Goal: Find contact information: Find contact information

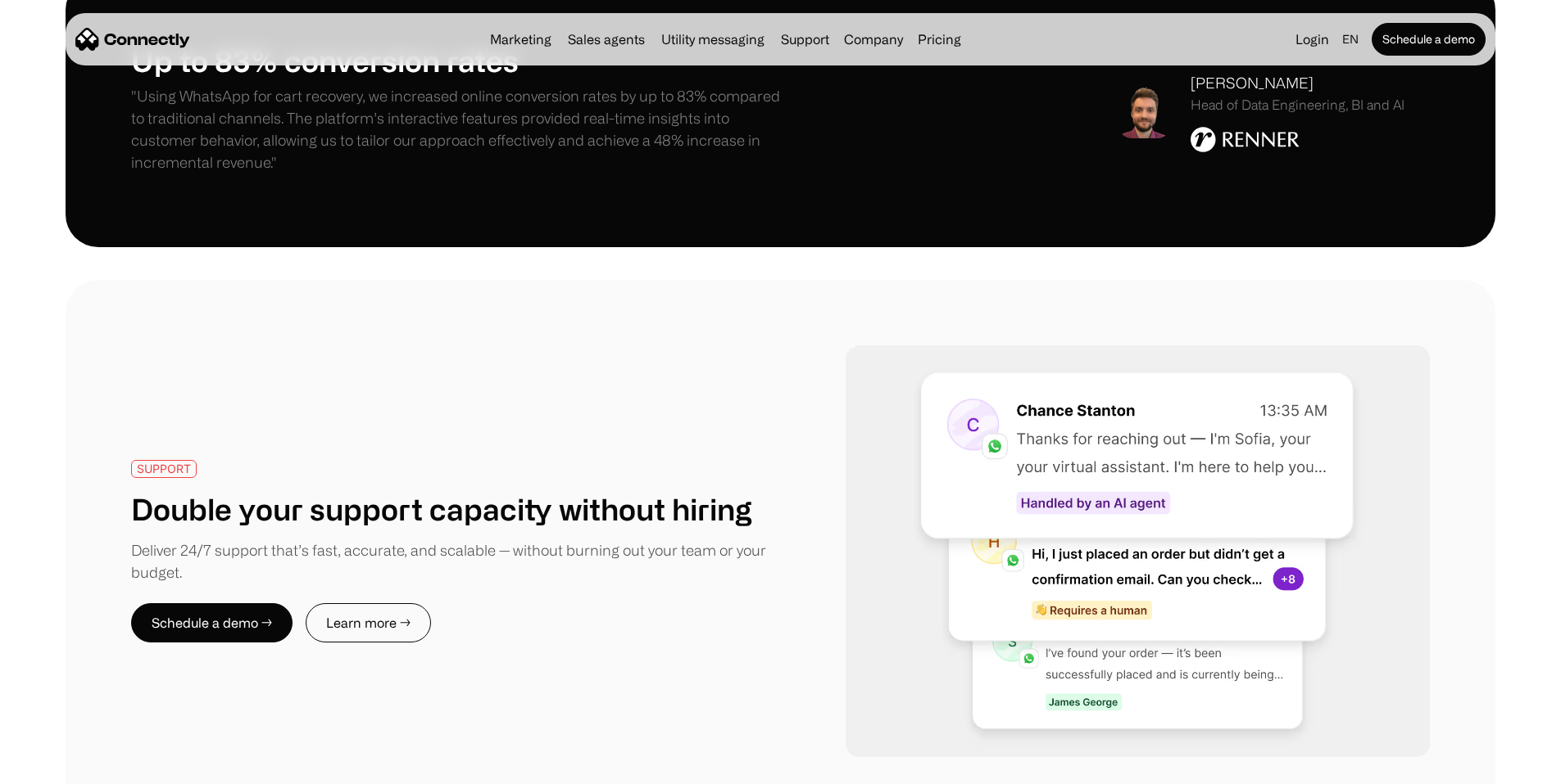
scroll to position [3377, 0]
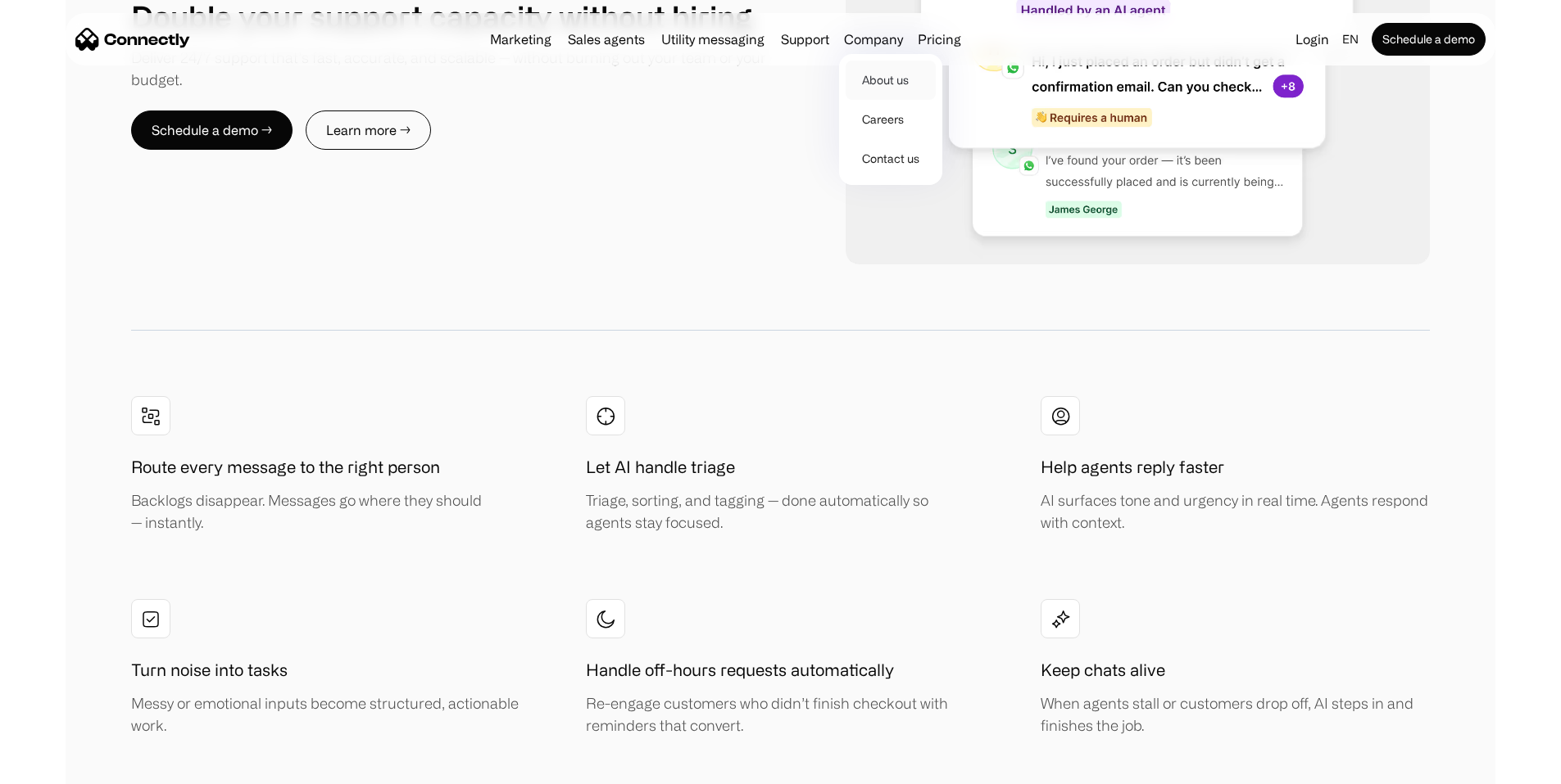
click at [899, 83] on link "About us" at bounding box center [890, 80] width 90 height 40
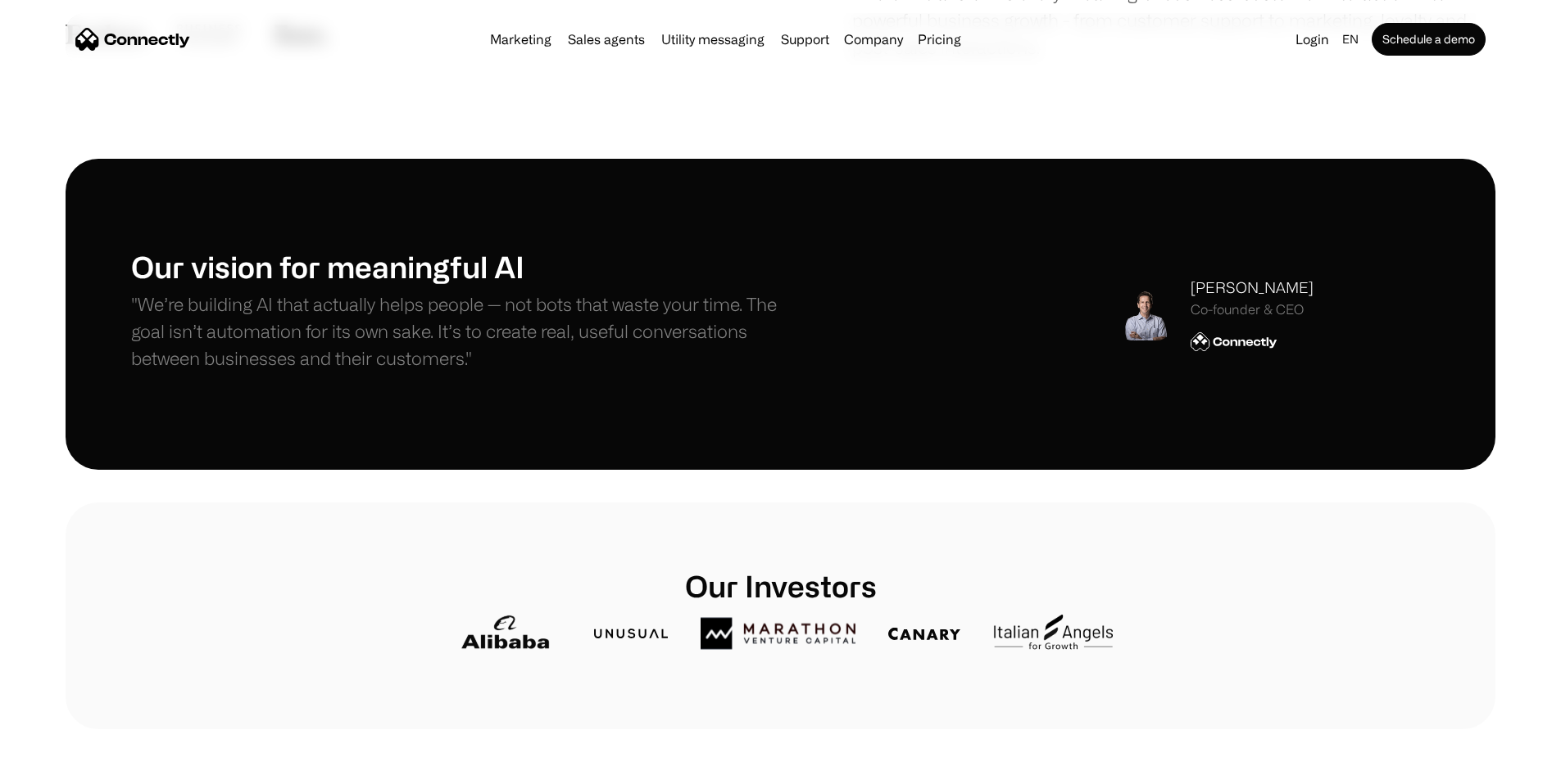
scroll to position [351, 0]
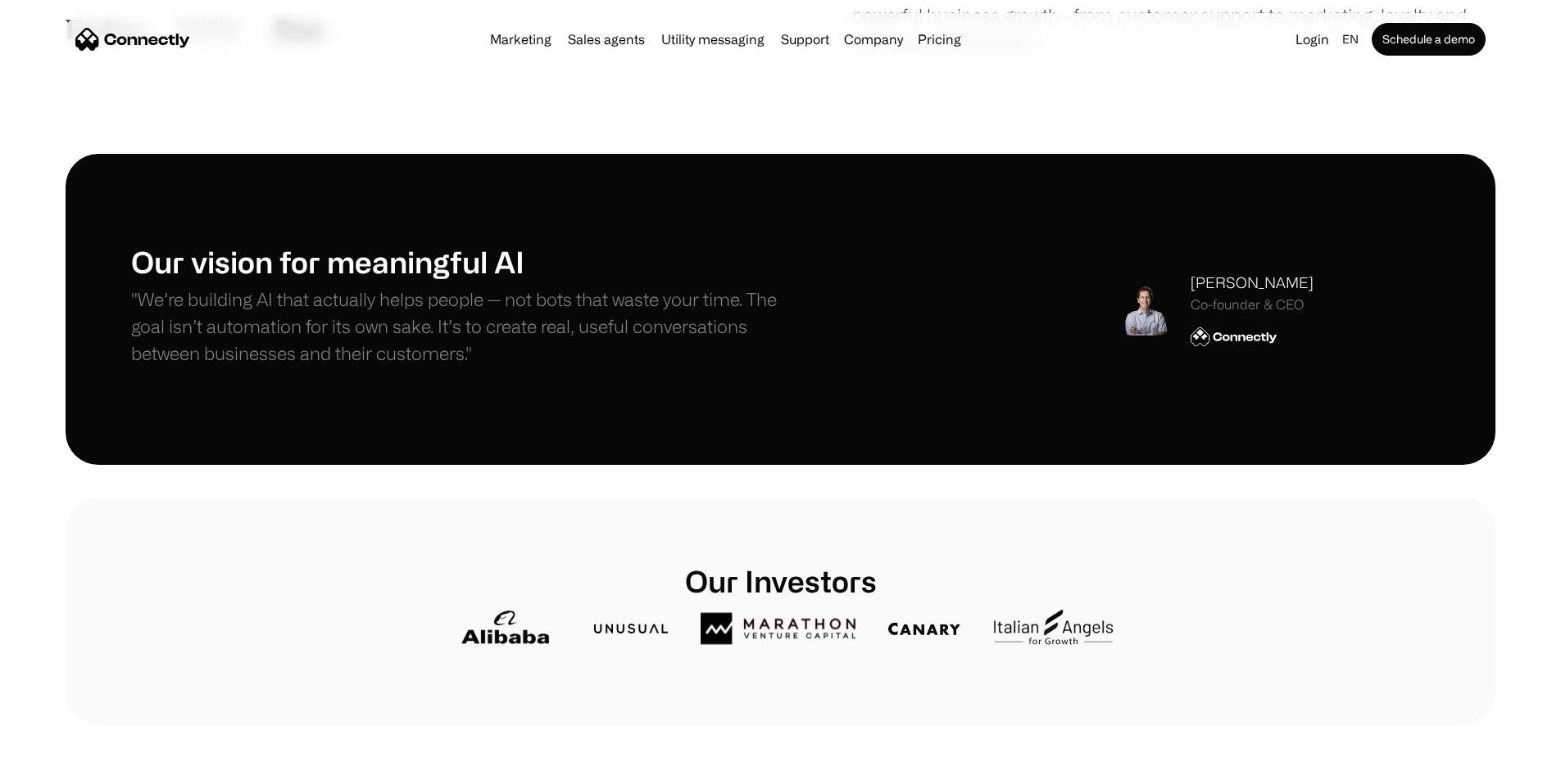
click at [1219, 346] on div "[PERSON_NAME] Co-founder & CEO" at bounding box center [1251, 308] width 123 height 74
click at [1215, 347] on img at bounding box center [1234, 336] width 87 height 21
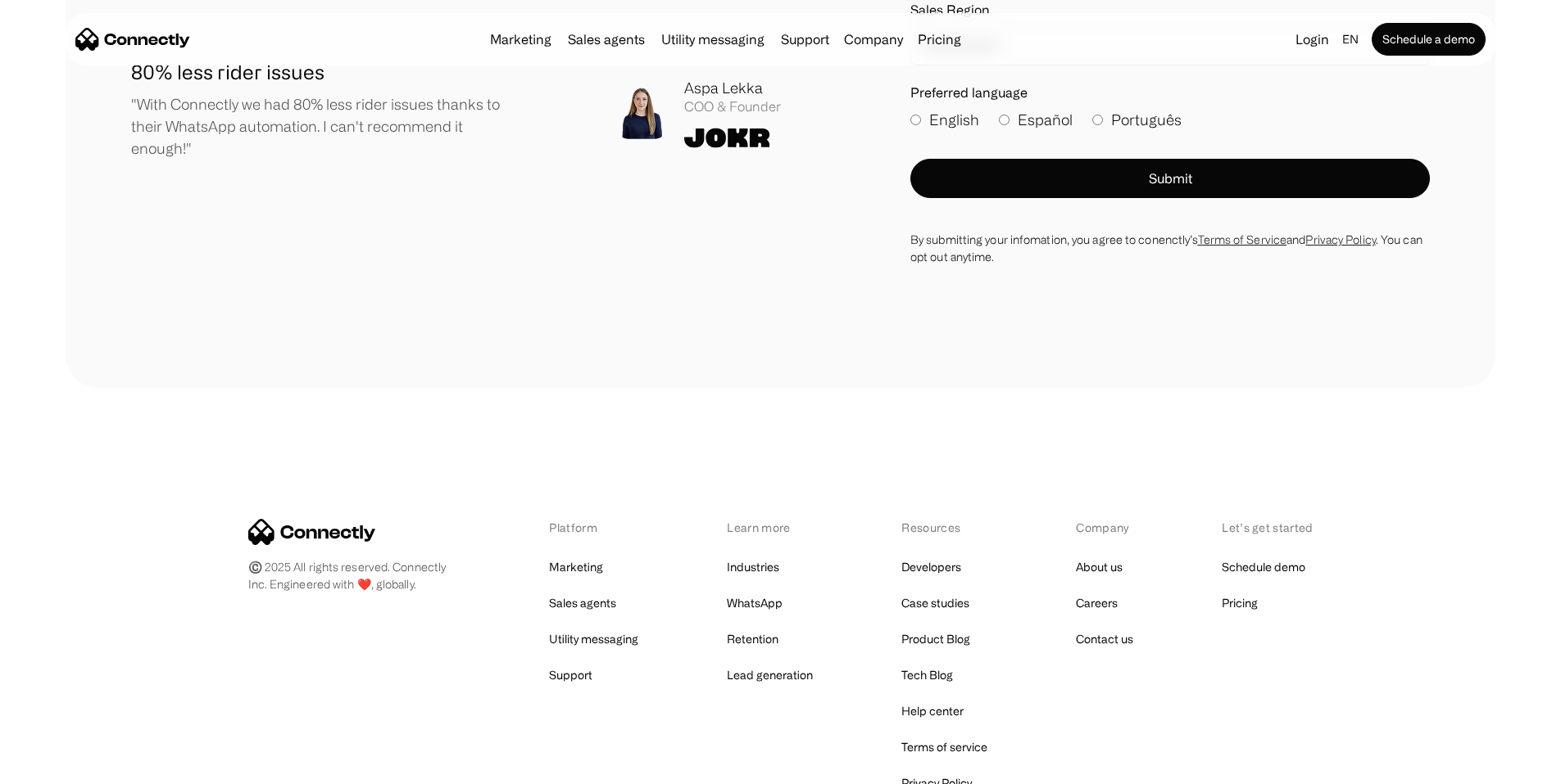
scroll to position [2080, 0]
